Goal: Information Seeking & Learning: Learn about a topic

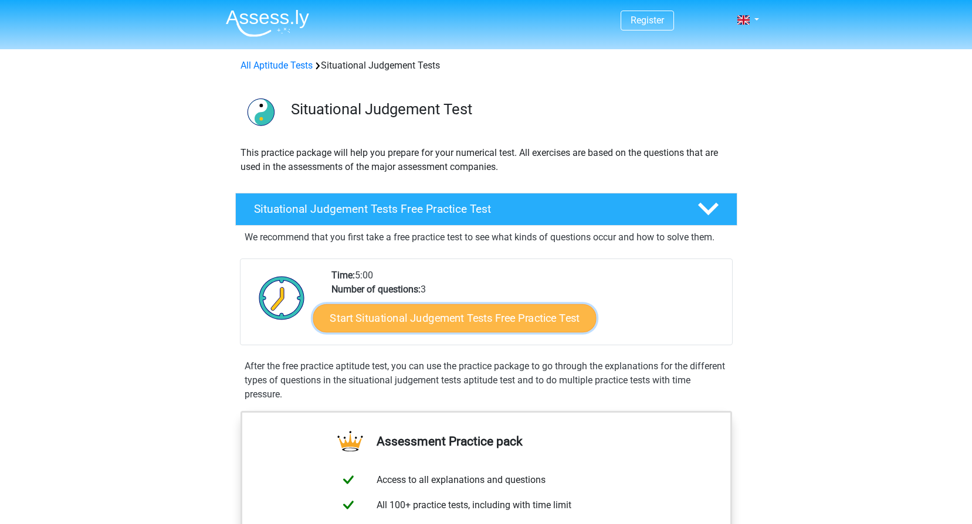
click at [470, 321] on link "Start Situational Judgement Tests Free Practice Test" at bounding box center [454, 318] width 283 height 28
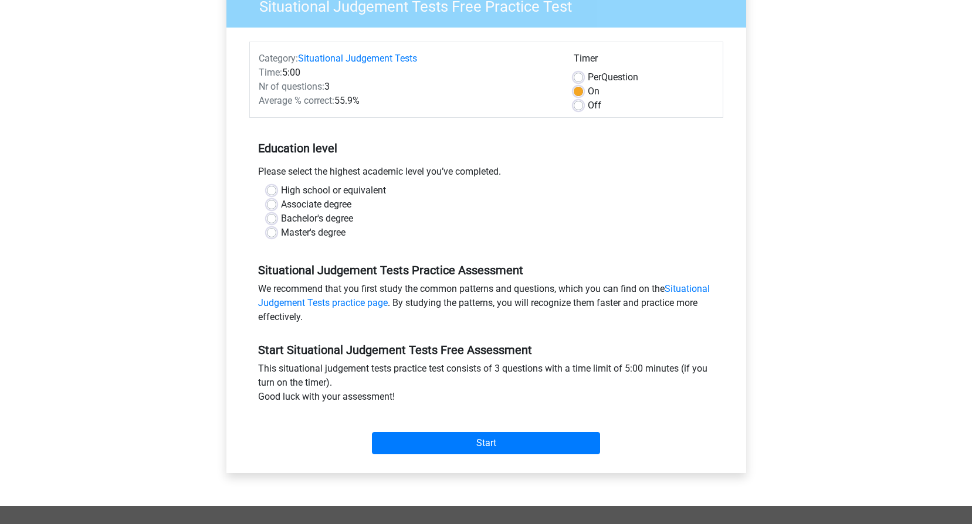
scroll to position [50, 0]
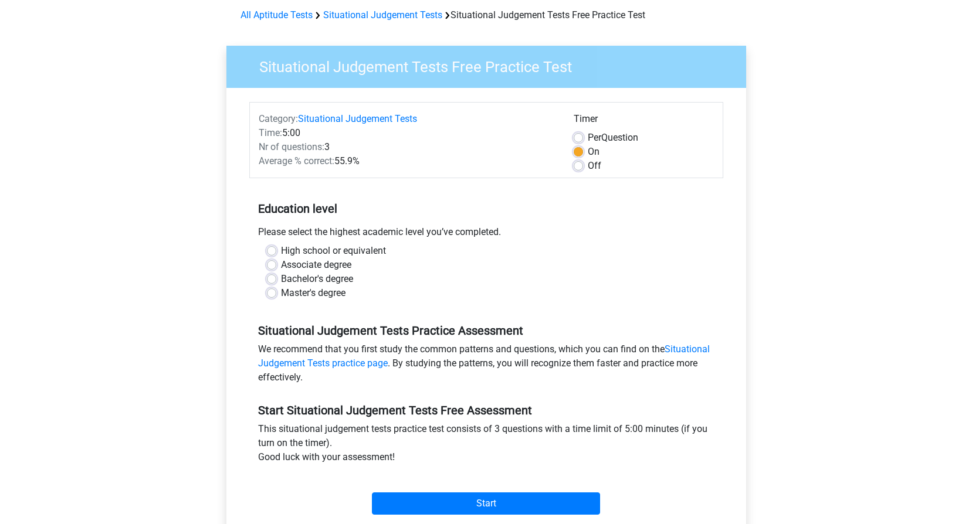
click at [281, 252] on label "High school or equivalent" at bounding box center [333, 251] width 105 height 14
click at [272, 252] on input "High school or equivalent" at bounding box center [271, 250] width 9 height 12
radio input "true"
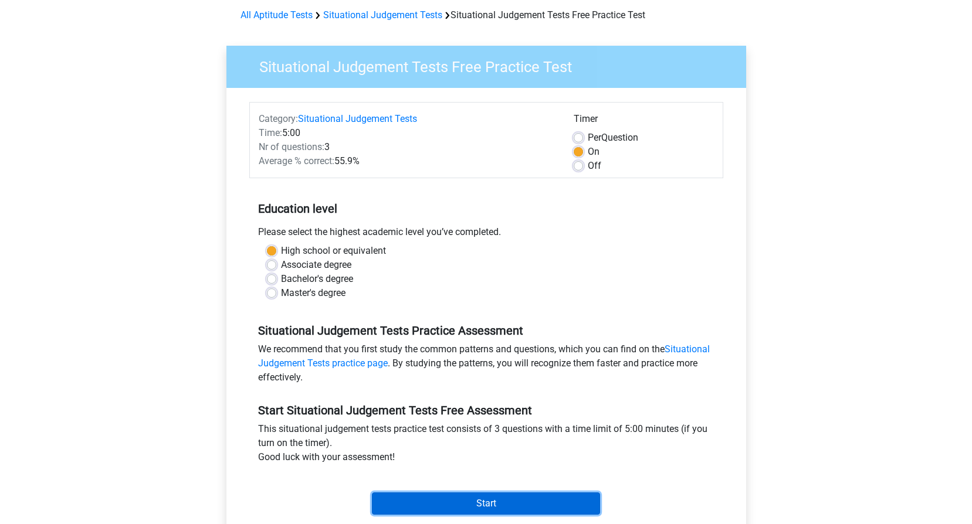
click at [494, 501] on input "Start" at bounding box center [486, 504] width 228 height 22
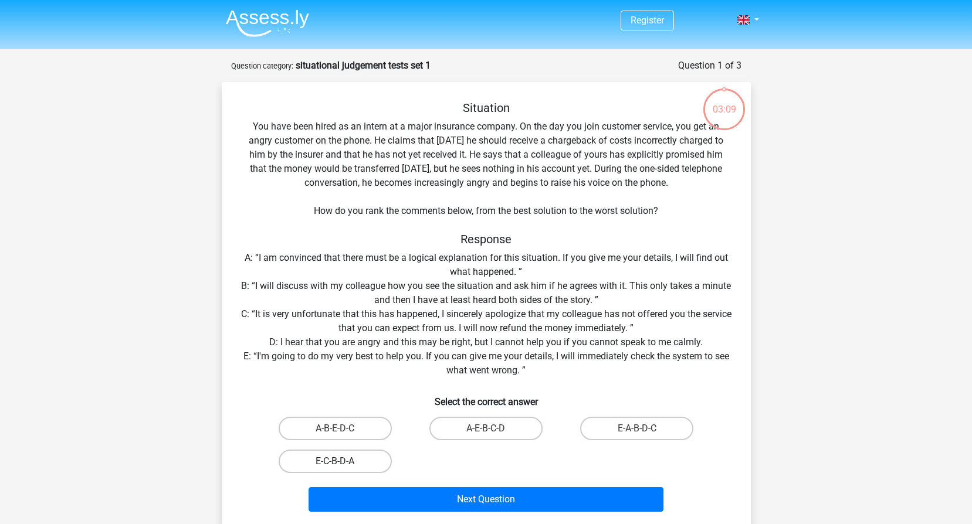
click at [326, 460] on label "E-C-B-D-A" at bounding box center [335, 461] width 113 height 23
click at [335, 462] on input "E-C-B-D-A" at bounding box center [339, 466] width 8 height 8
radio input "true"
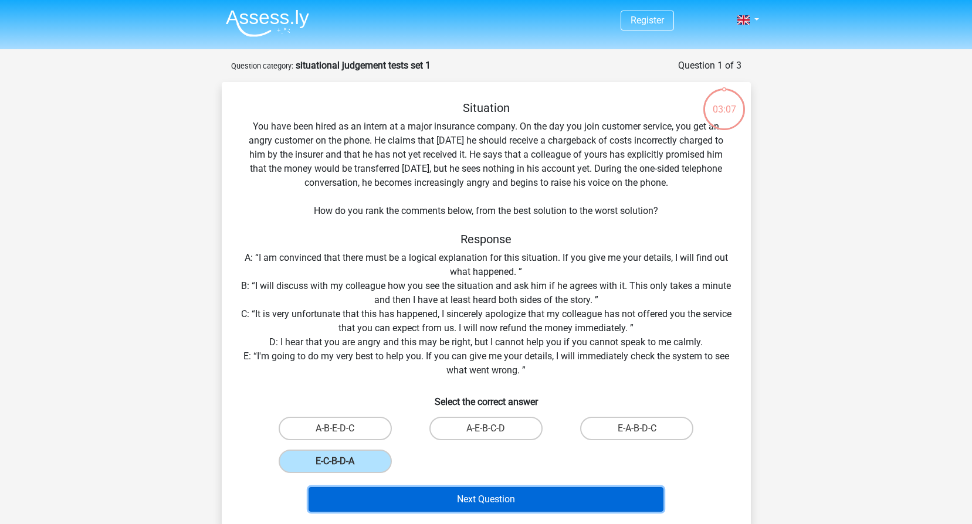
click at [486, 498] on button "Next Question" at bounding box center [486, 499] width 355 height 25
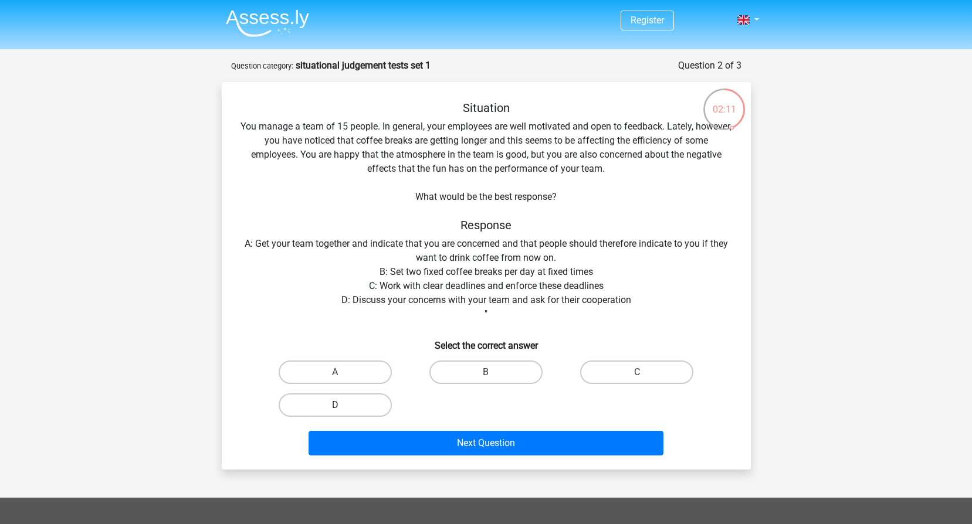
click at [326, 402] on label "D" at bounding box center [335, 405] width 113 height 23
click at [335, 405] on input "D" at bounding box center [339, 409] width 8 height 8
radio input "true"
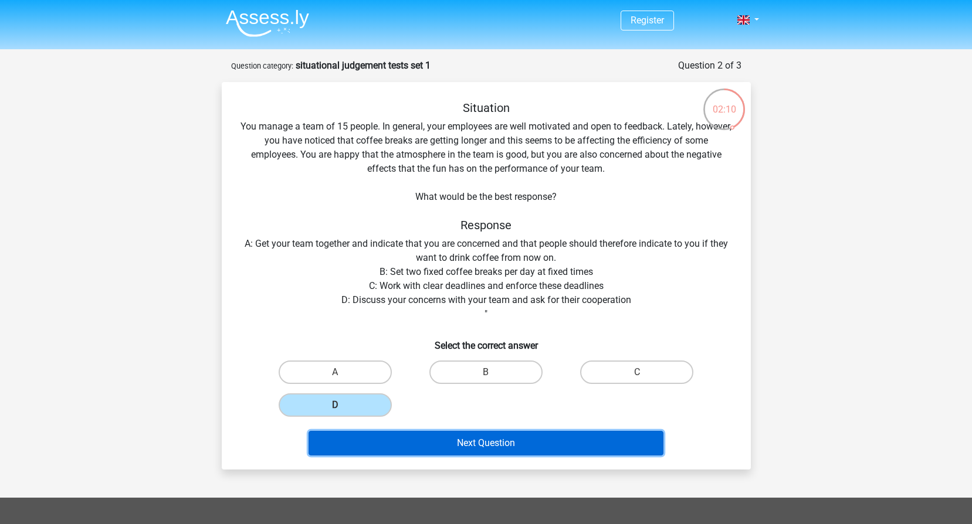
click at [478, 441] on button "Next Question" at bounding box center [486, 443] width 355 height 25
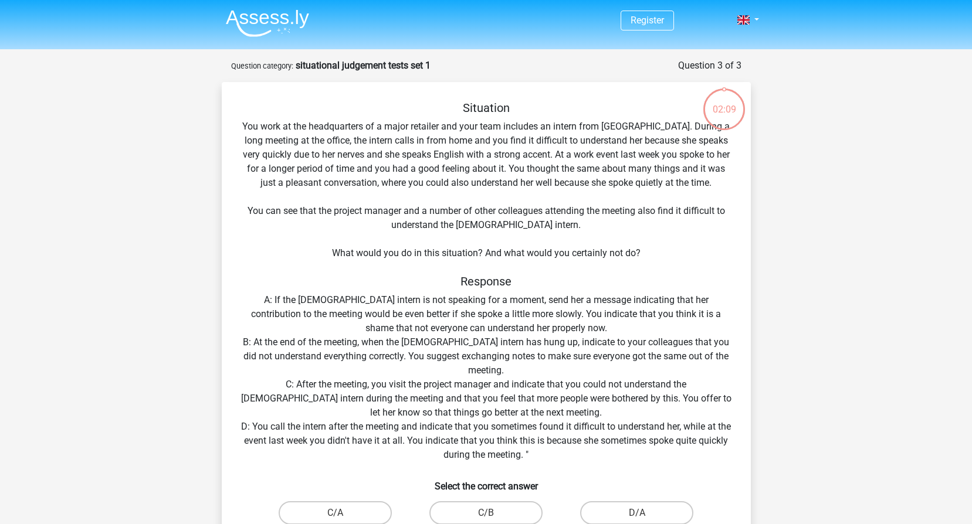
scroll to position [59, 0]
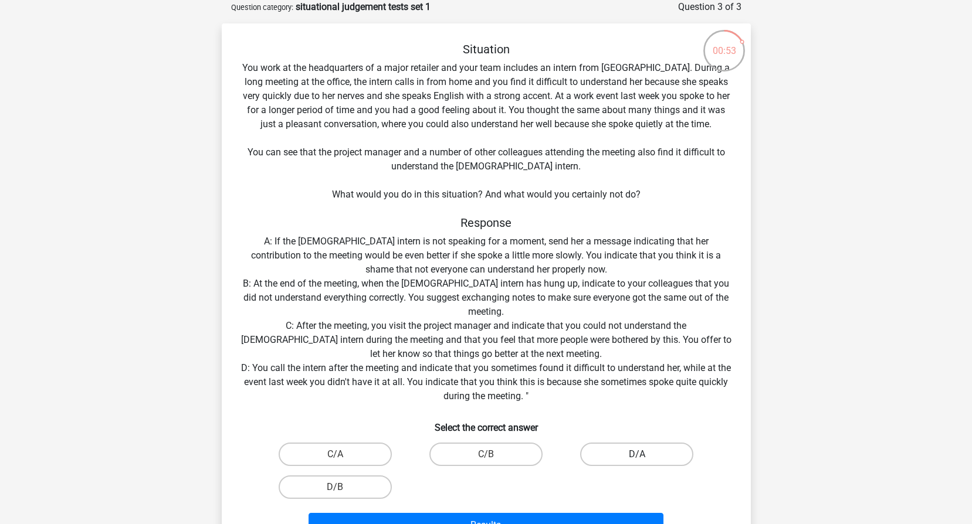
click at [619, 451] on label "D/A" at bounding box center [636, 454] width 113 height 23
click at [637, 455] on input "D/A" at bounding box center [641, 459] width 8 height 8
radio input "true"
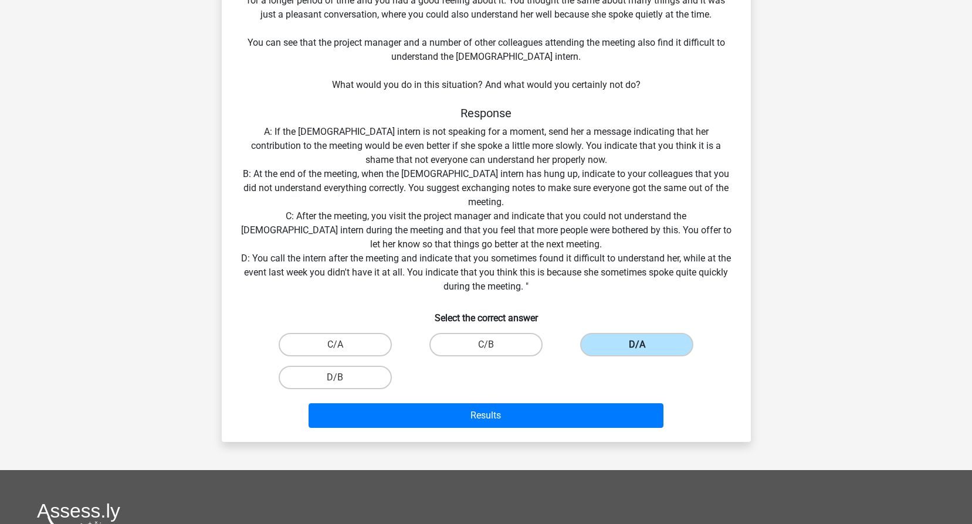
scroll to position [176, 0]
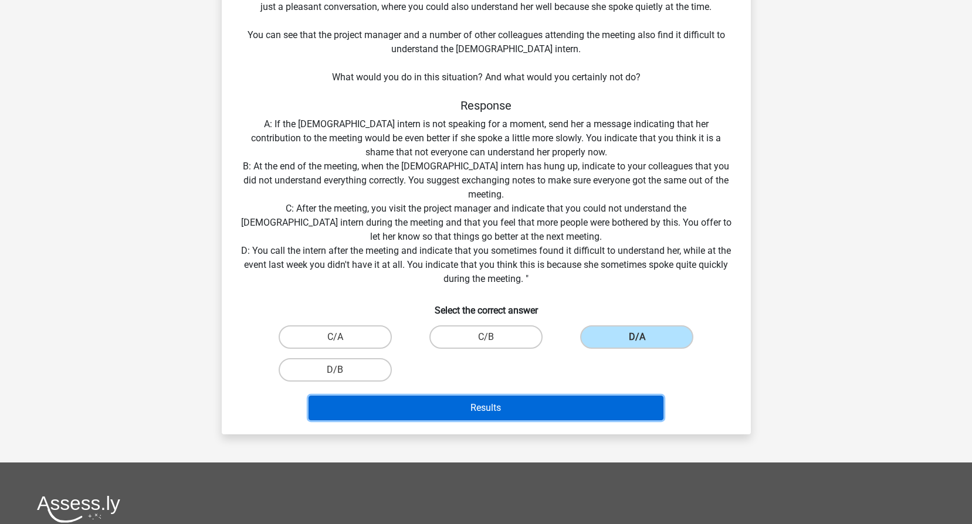
click at [491, 408] on button "Results" at bounding box center [486, 408] width 355 height 25
